Goal: Transaction & Acquisition: Purchase product/service

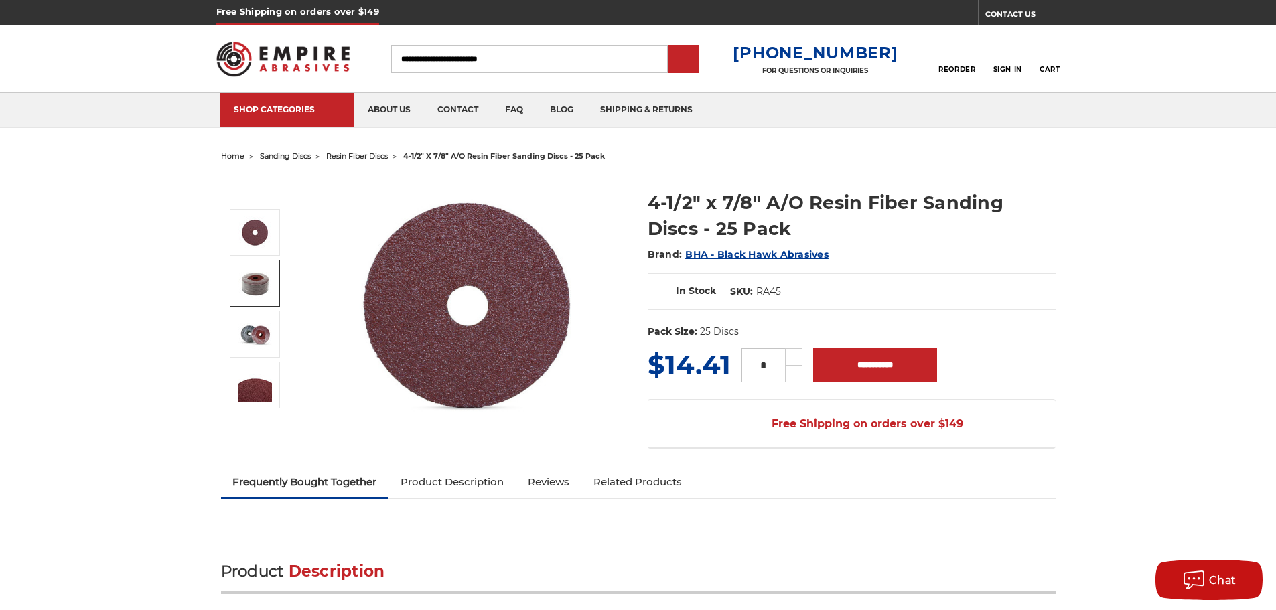
click at [269, 286] on img at bounding box center [254, 283] width 33 height 33
click at [263, 336] on img at bounding box center [254, 334] width 33 height 33
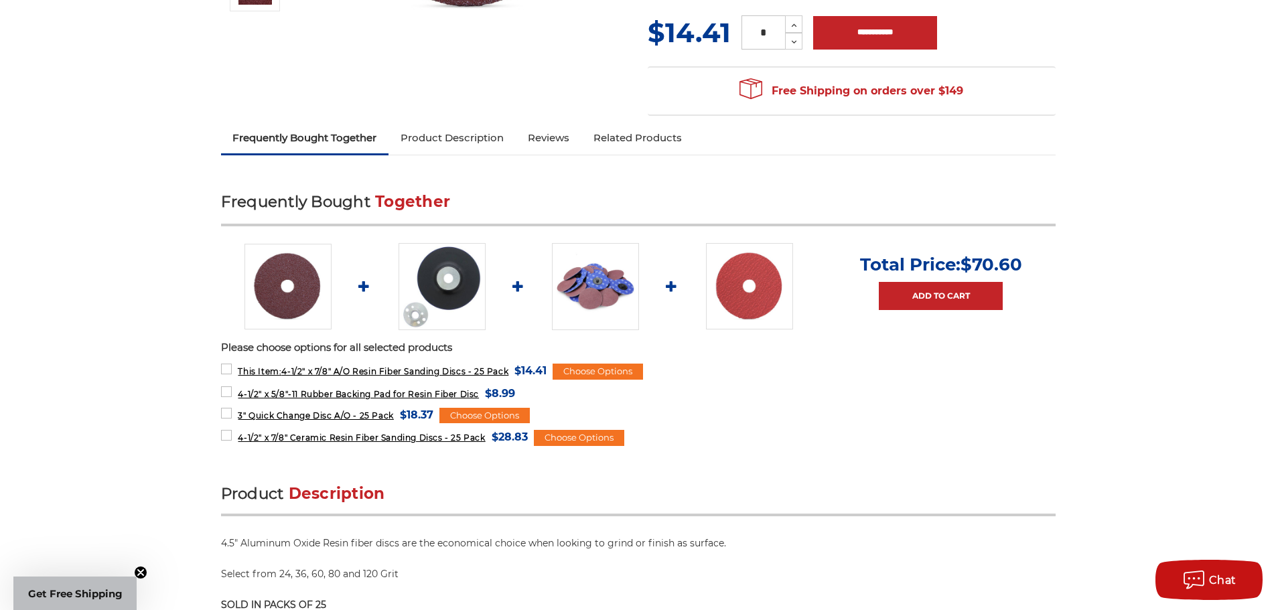
click at [418, 281] on img at bounding box center [442, 286] width 87 height 87
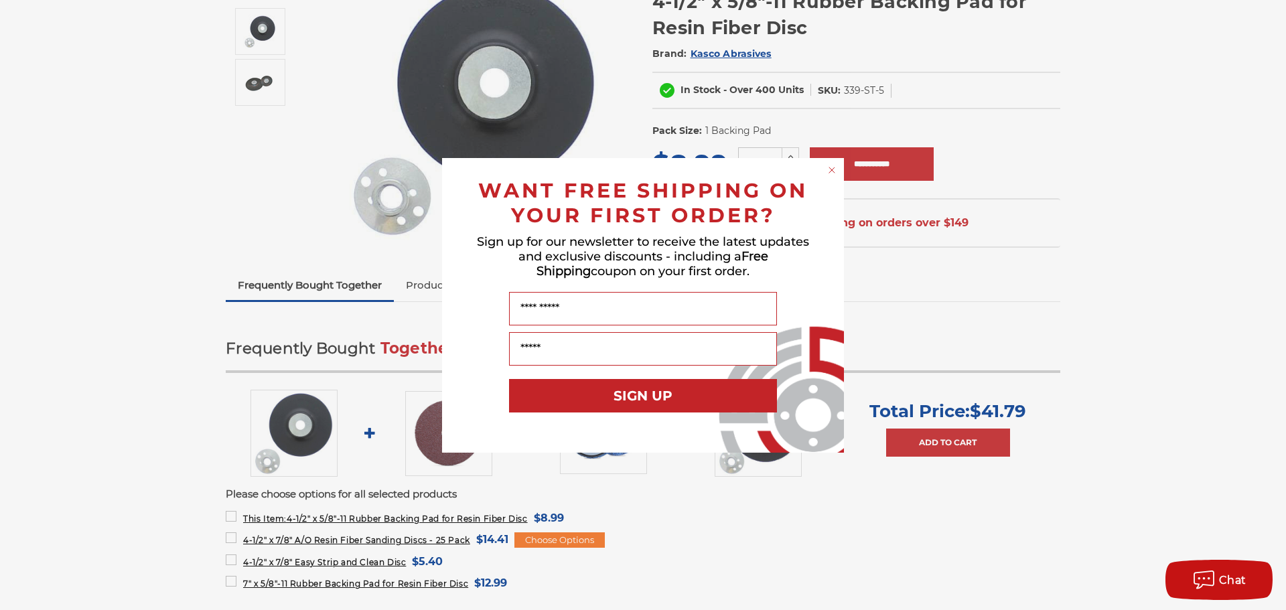
click at [830, 173] on circle "Close dialog" at bounding box center [832, 169] width 13 height 13
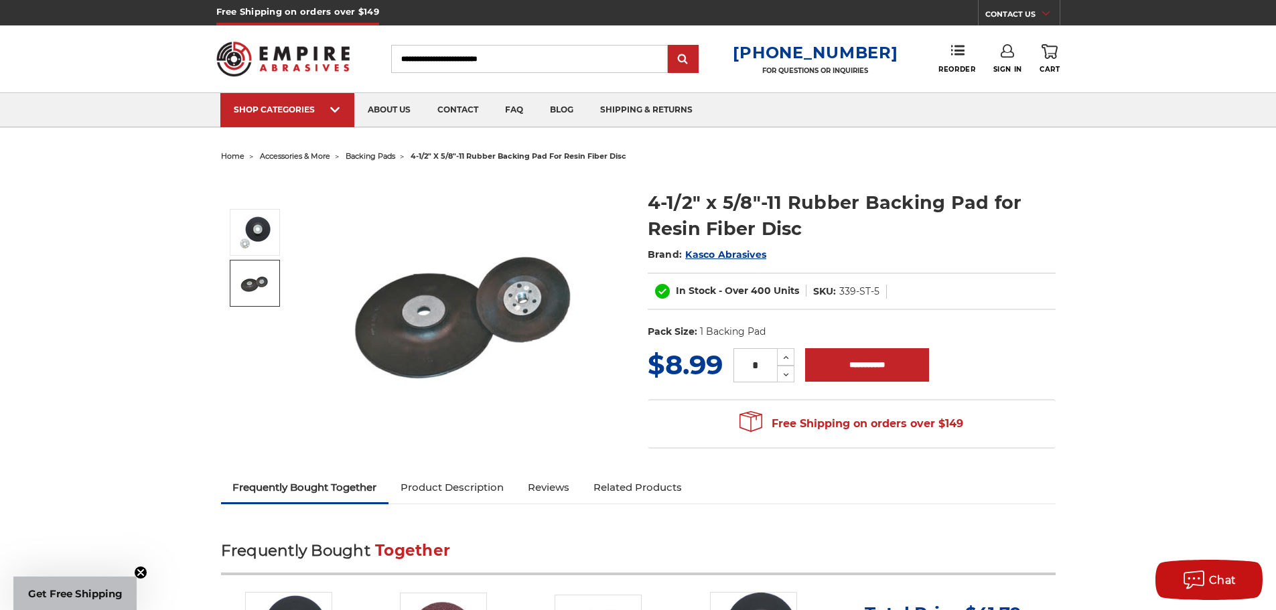
click at [255, 289] on img at bounding box center [254, 283] width 33 height 33
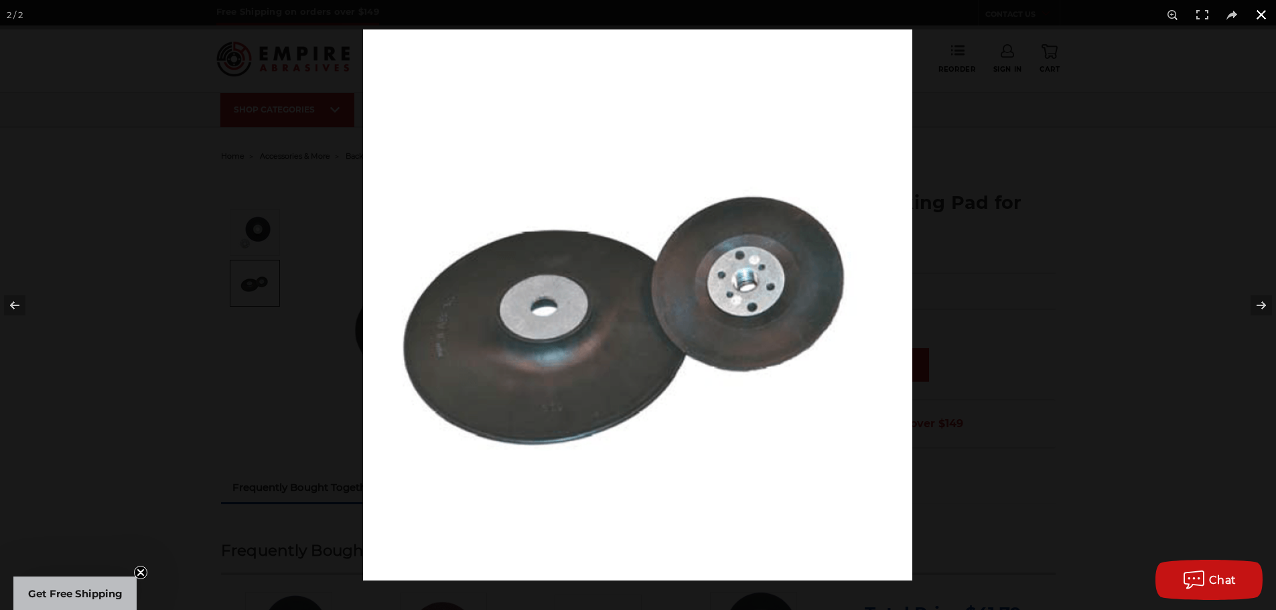
click at [1260, 11] on button at bounding box center [1261, 14] width 29 height 29
